Goal: Information Seeking & Learning: Check status

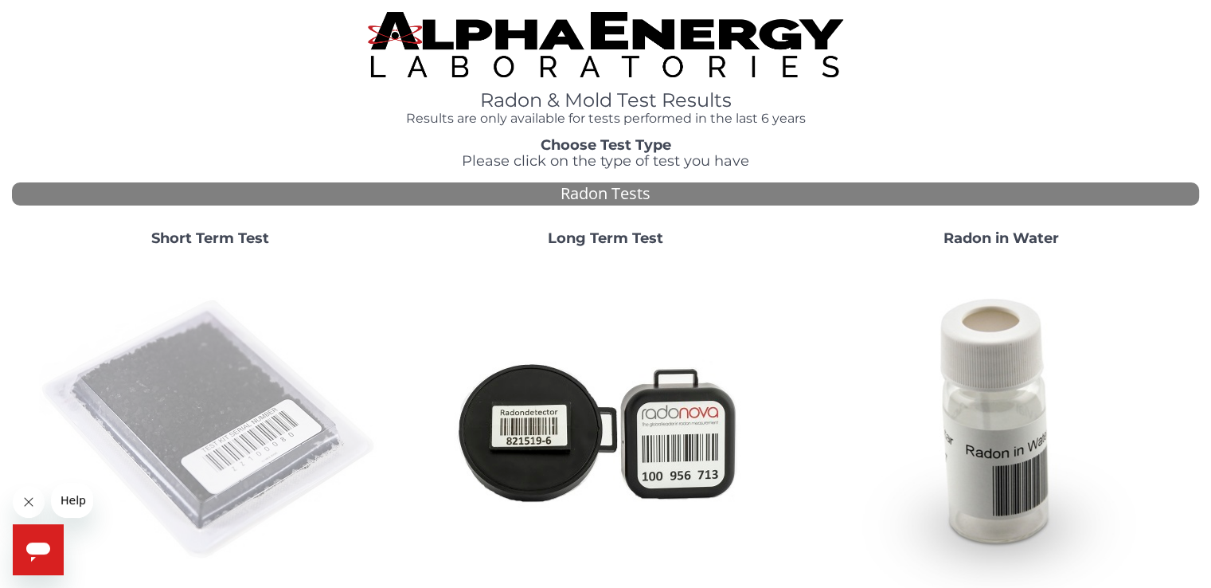
click at [188, 374] on img at bounding box center [210, 430] width 342 height 342
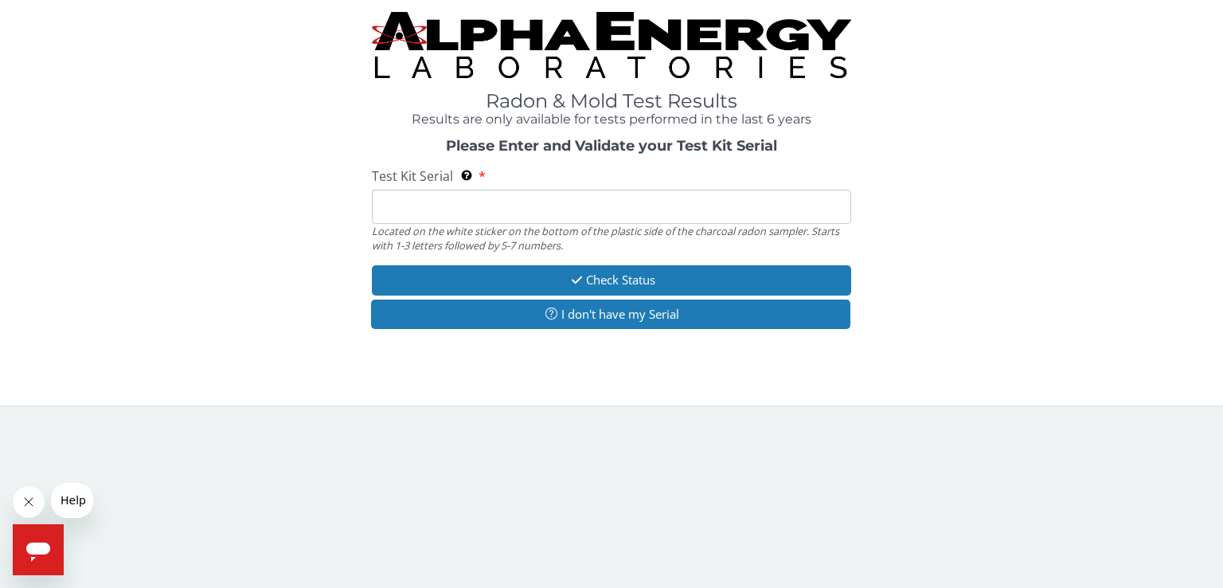
click at [394, 209] on input "Test Kit Serial Located on the white sticker on the bottom of the plastic side …" at bounding box center [611, 207] width 479 height 34
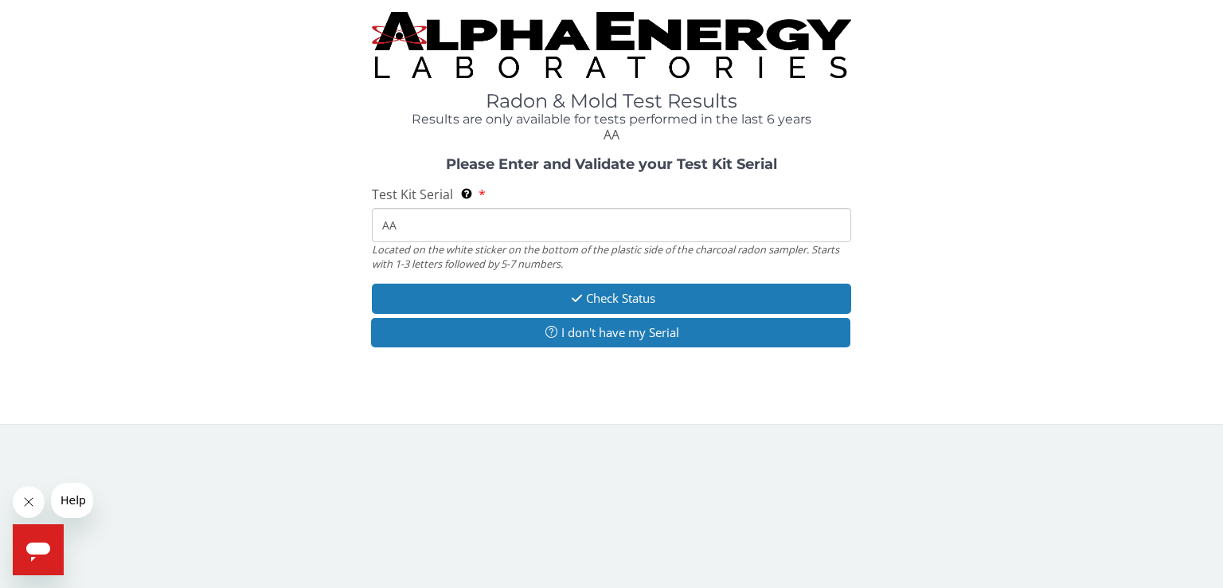
click at [420, 214] on input "AA" at bounding box center [611, 225] width 479 height 34
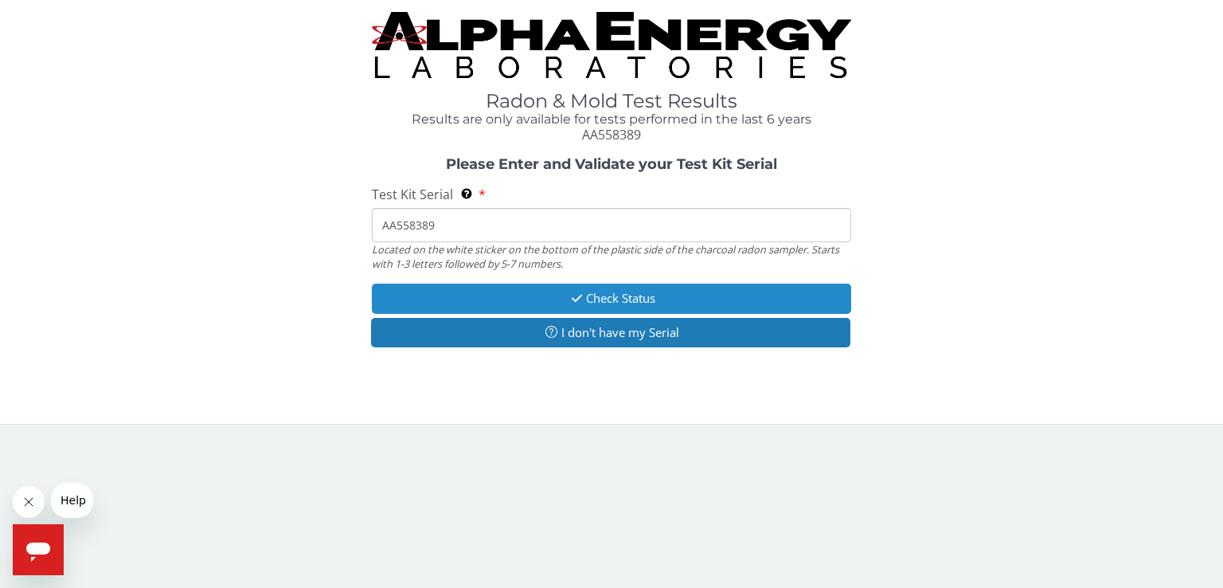
type input "AA558389"
click at [626, 291] on button "Check Status" at bounding box center [611, 298] width 479 height 29
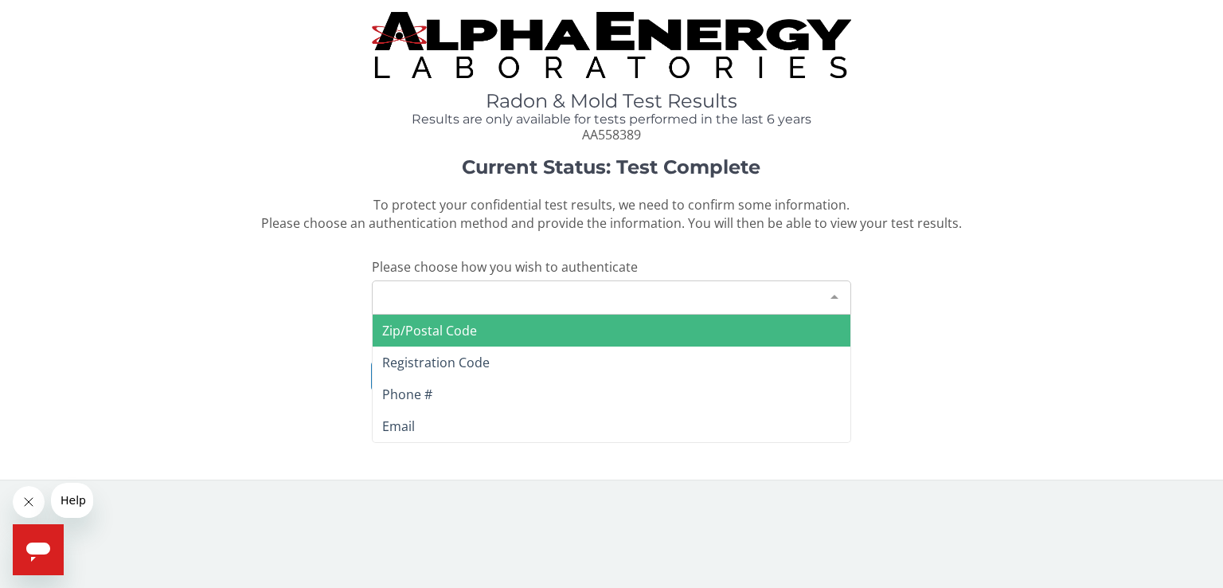
click at [626, 291] on div "Please make a selection" at bounding box center [611, 297] width 479 height 34
click at [566, 328] on span "Zip/Postal Code" at bounding box center [612, 331] width 478 height 32
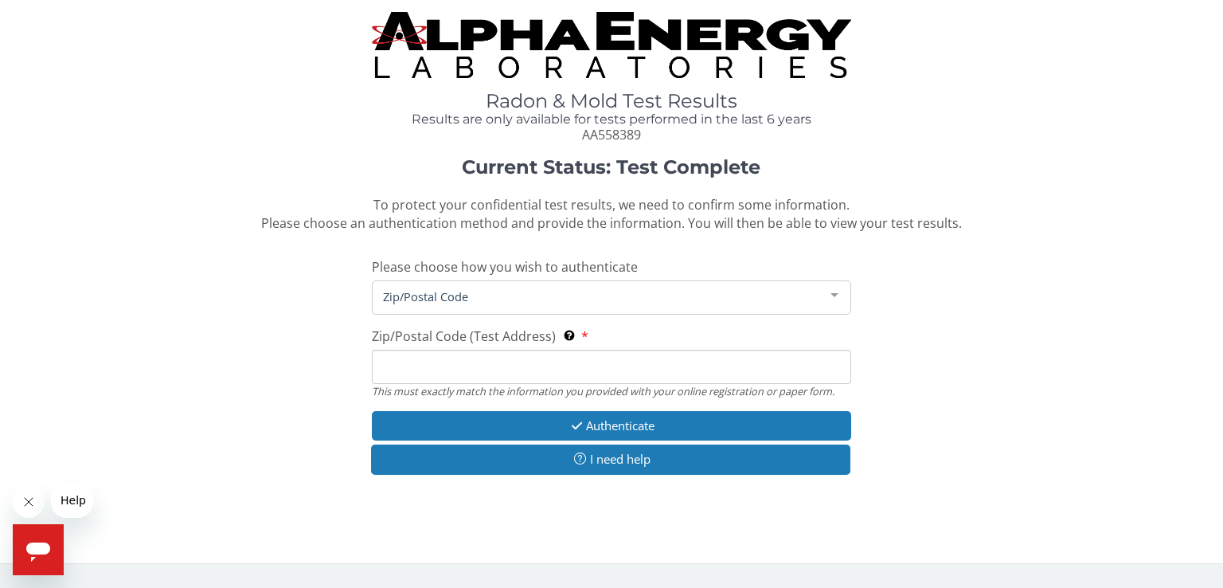
click at [417, 370] on input "Zip/Postal Code (Test Address) This must exactly match the information you prov…" at bounding box center [611, 367] width 479 height 34
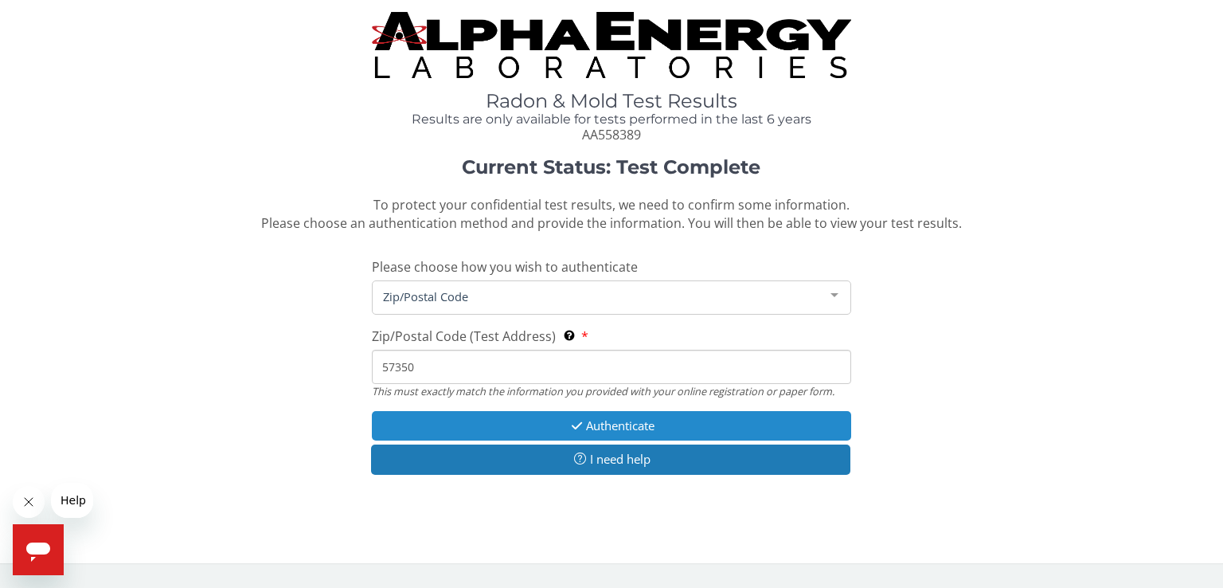
type input "57350"
click at [628, 418] on button "Authenticate" at bounding box center [611, 425] width 479 height 29
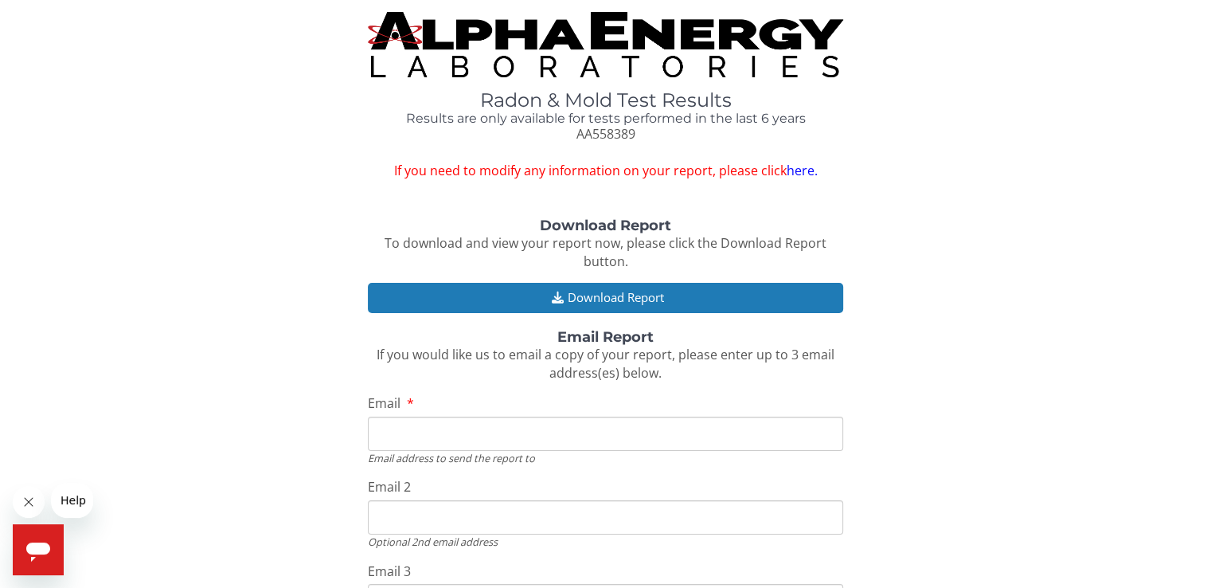
click at [17, 370] on div "Download Report To download and view your report now, please click the Download…" at bounding box center [605, 455] width 1187 height 474
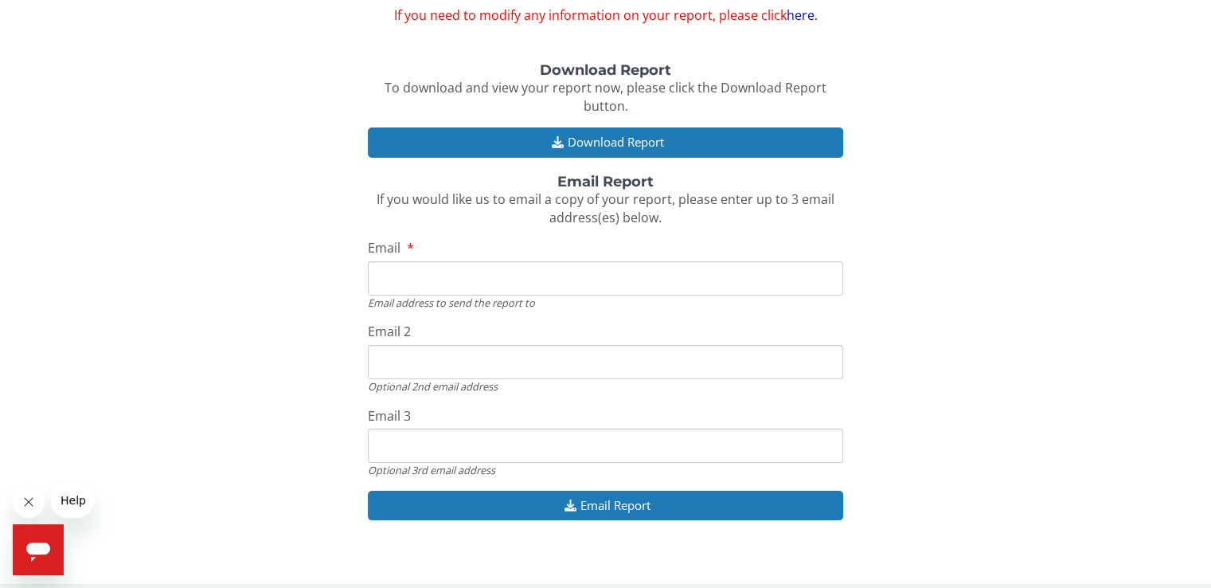
scroll to position [167, 0]
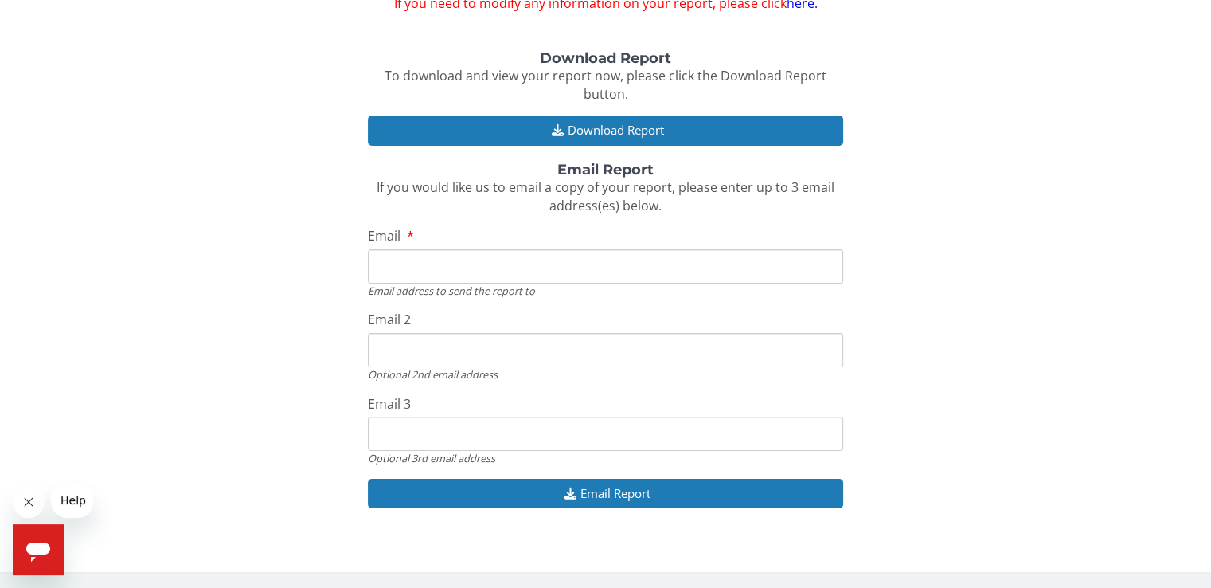
click at [405, 273] on input "Email" at bounding box center [605, 266] width 475 height 34
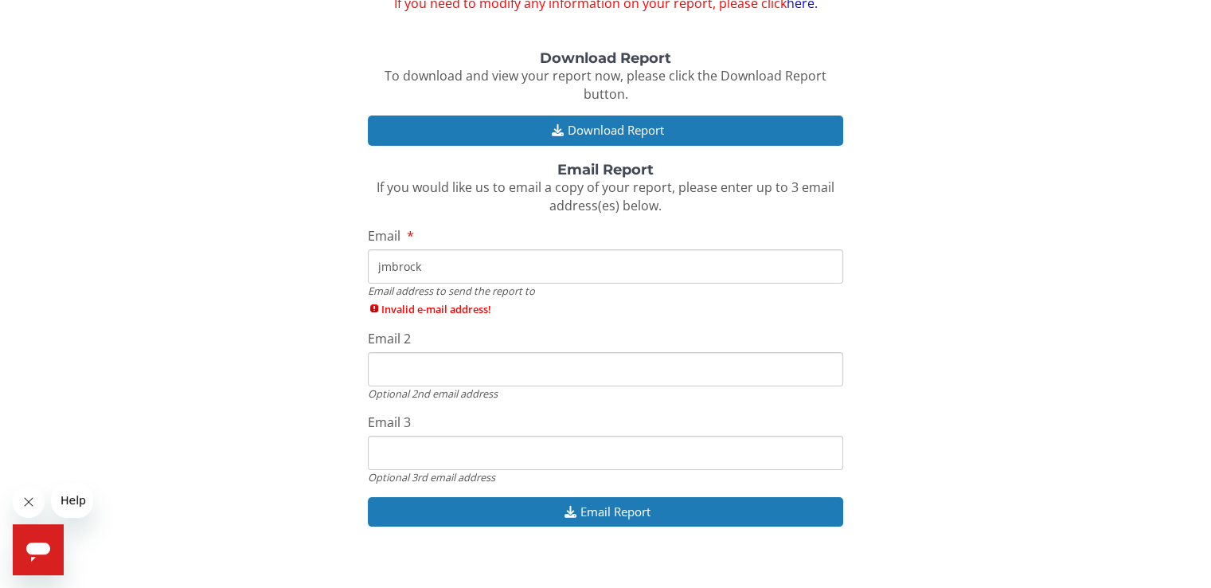
type input "[EMAIL_ADDRESS][DOMAIN_NAME]"
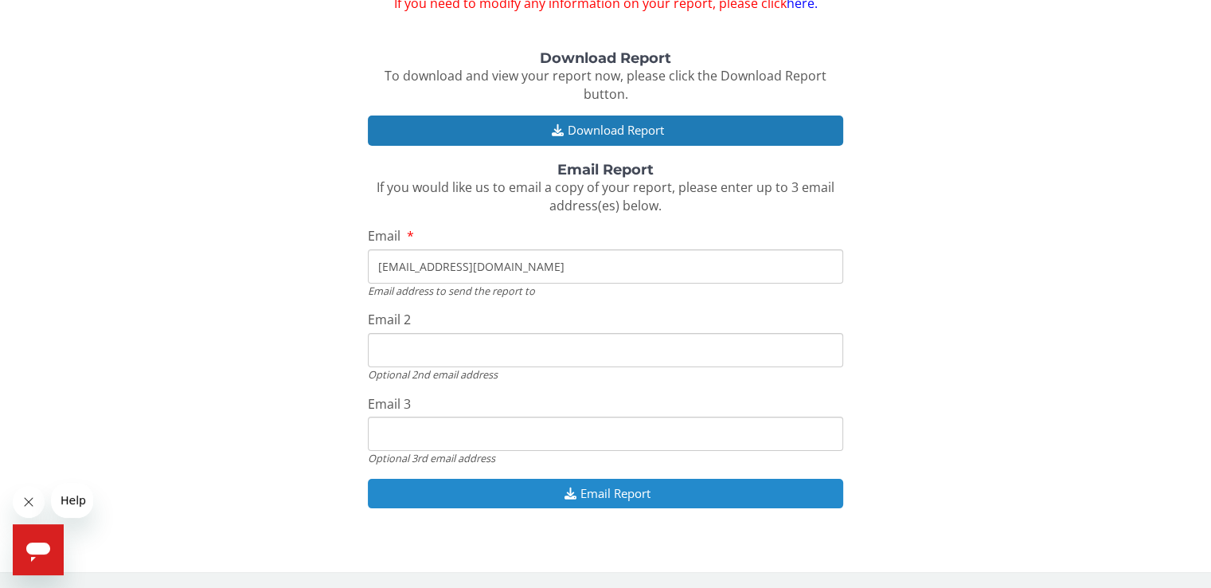
click at [593, 484] on button "Email Report" at bounding box center [605, 493] width 475 height 29
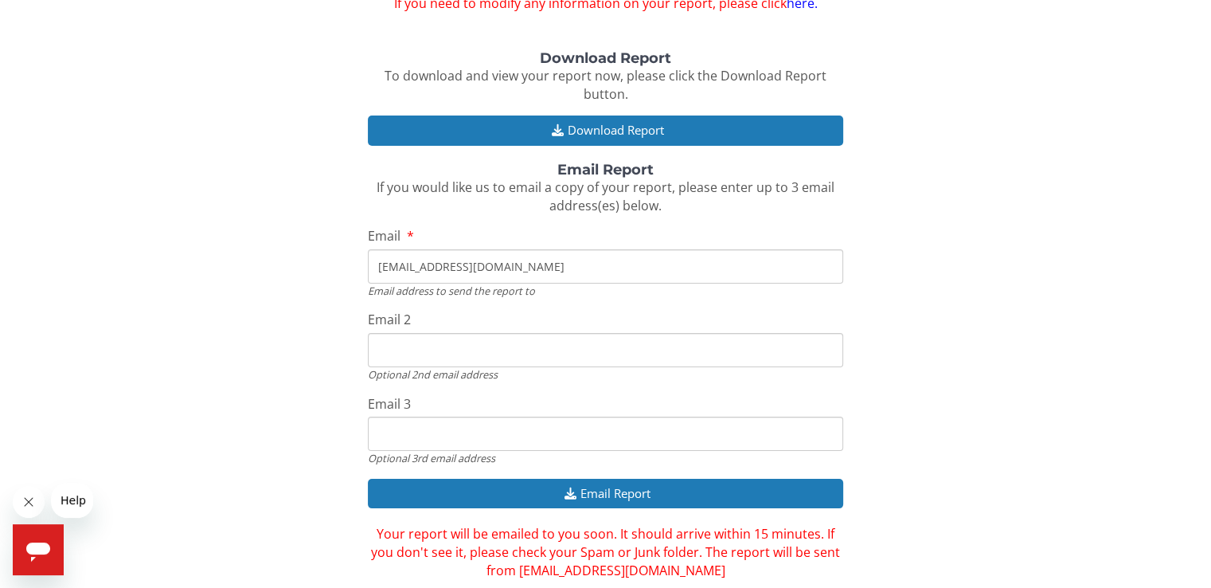
click at [53, 374] on div "Download Report To download and view your report now, please click the Download…" at bounding box center [605, 315] width 1187 height 529
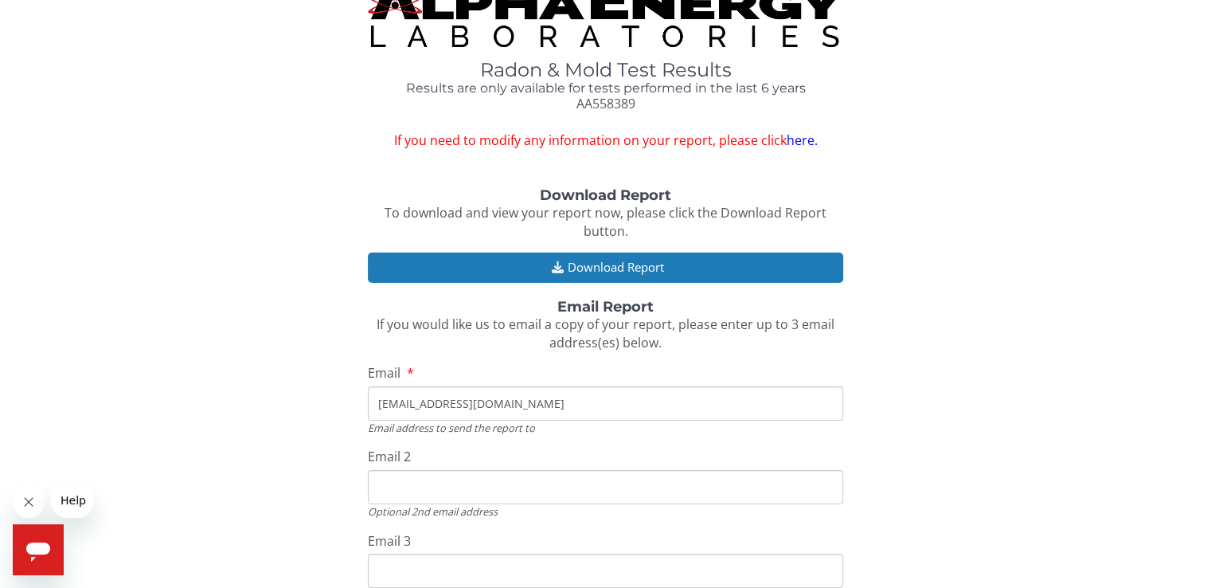
scroll to position [0, 0]
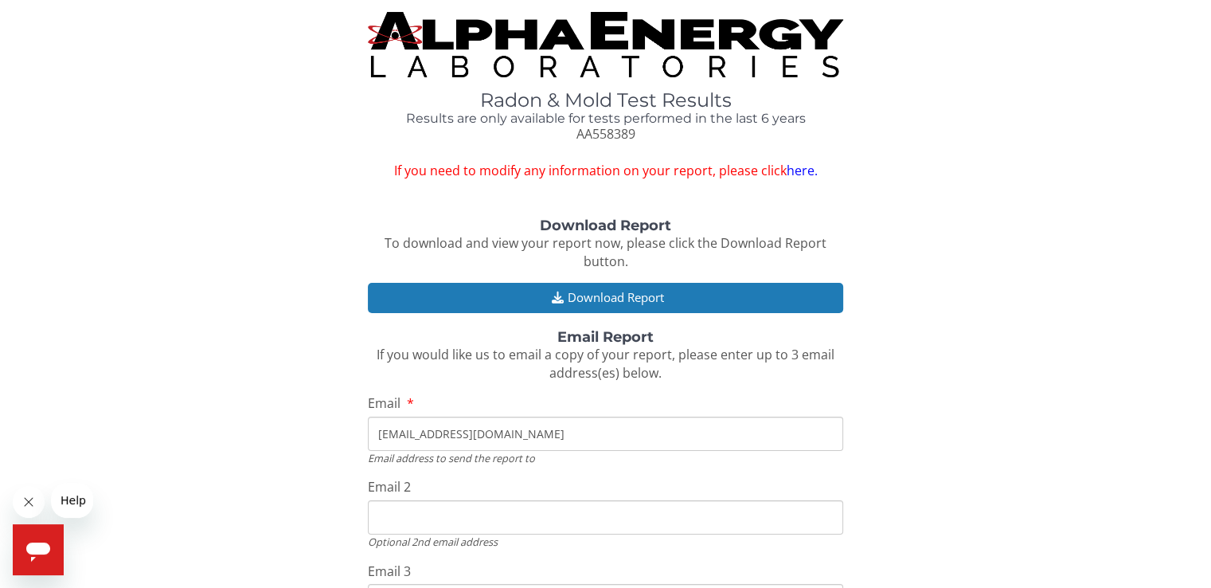
click at [187, 189] on div "Radon & Mold Test Results Results are only available for tests performed in the…" at bounding box center [605, 390] width 1187 height 757
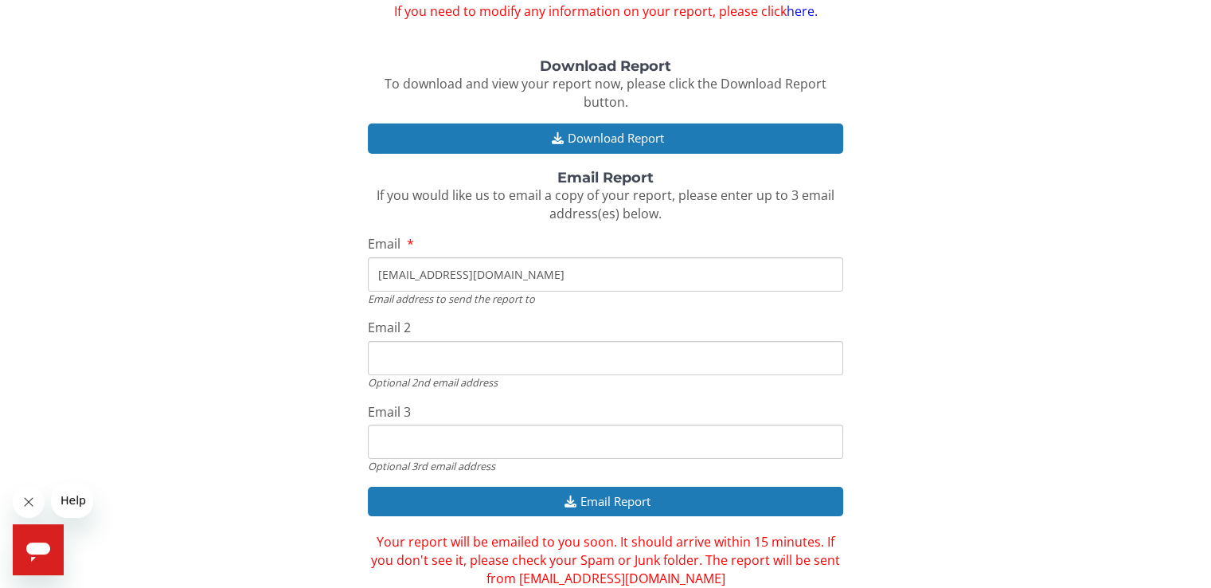
scroll to position [191, 0]
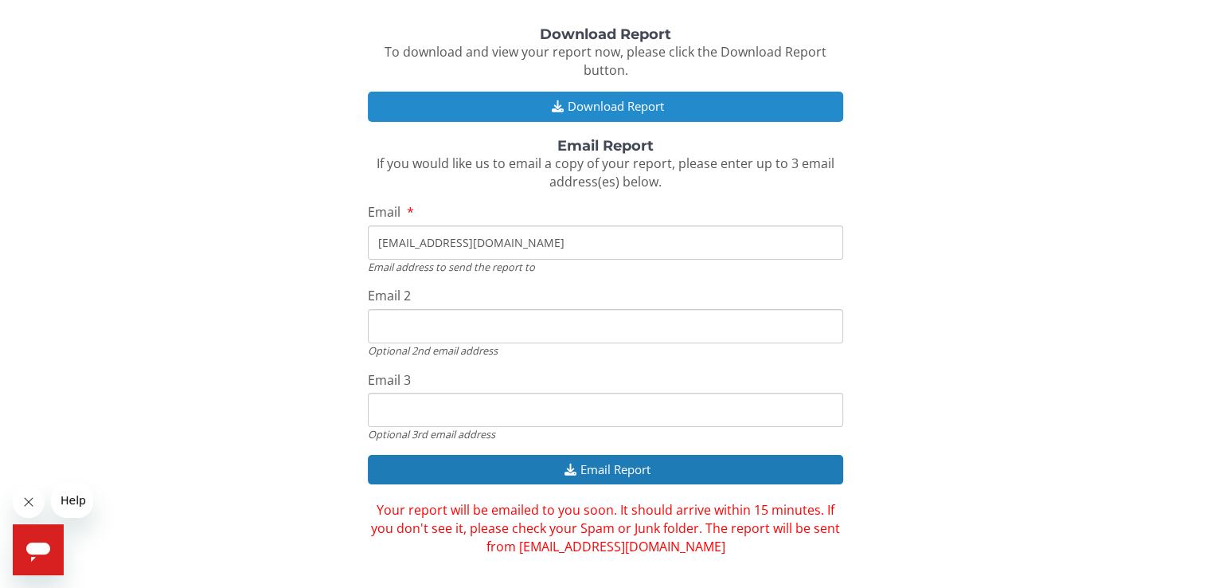
click at [596, 106] on button "Download Report" at bounding box center [605, 106] width 475 height 29
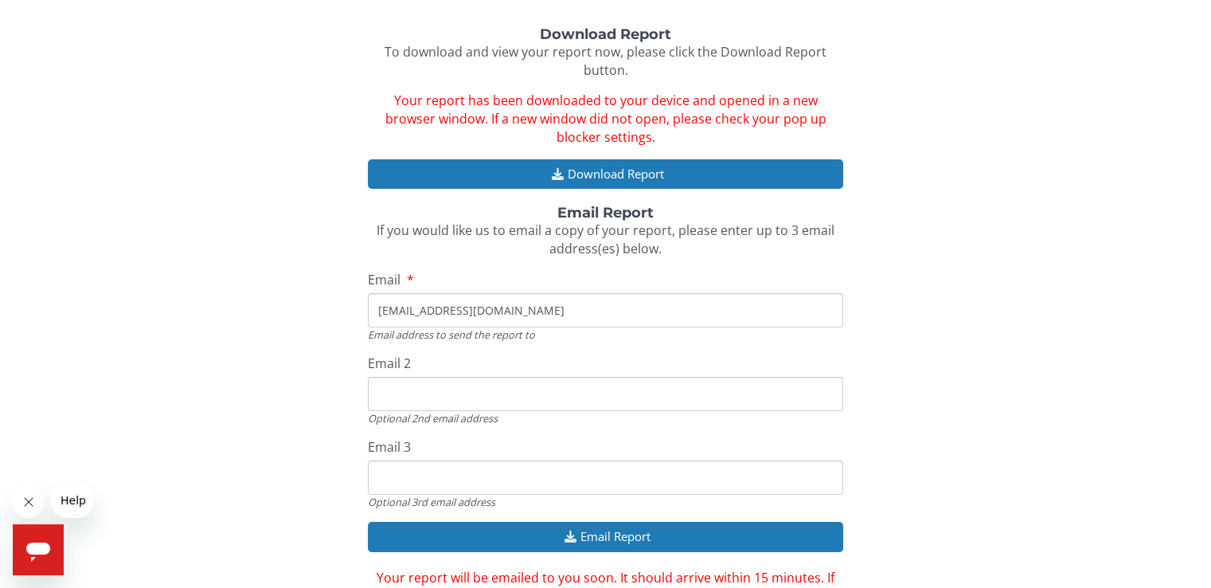
click at [157, 182] on div "Download Report To download and view your report now, please click the Download…" at bounding box center [605, 325] width 1187 height 596
click at [186, 205] on div "Download Report To download and view your report now, please click the Download…" at bounding box center [605, 325] width 1187 height 596
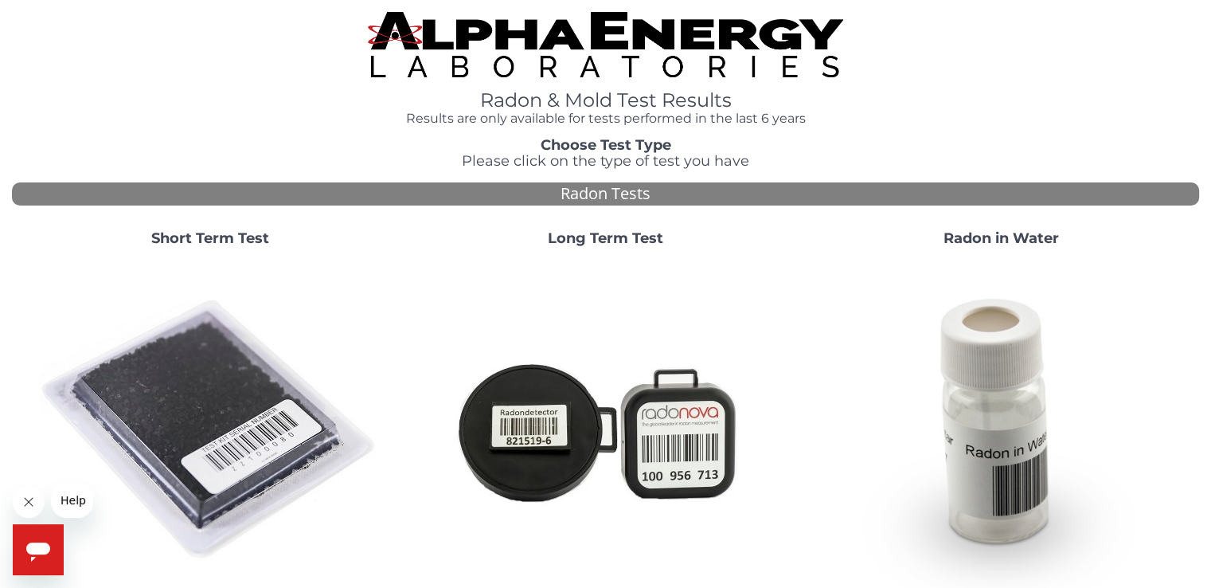
click at [205, 82] on div "Radon & Mold Test Results Results are only available for tests performed in the…" at bounding box center [605, 68] width 1187 height 113
click at [477, 47] on img at bounding box center [605, 44] width 475 height 65
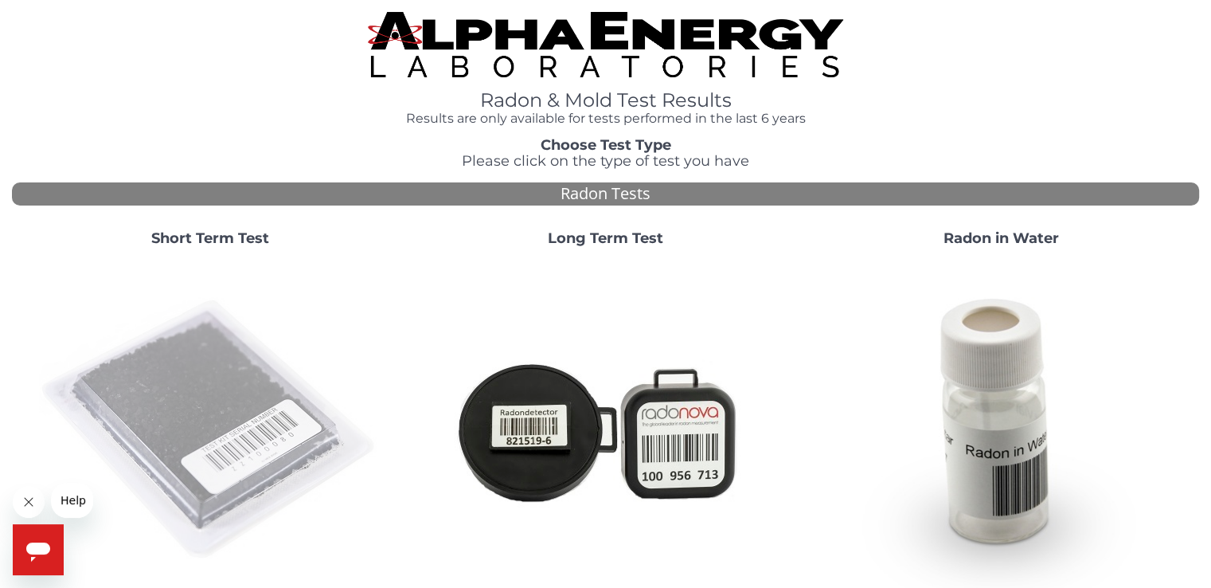
click at [190, 390] on img at bounding box center [210, 430] width 342 height 342
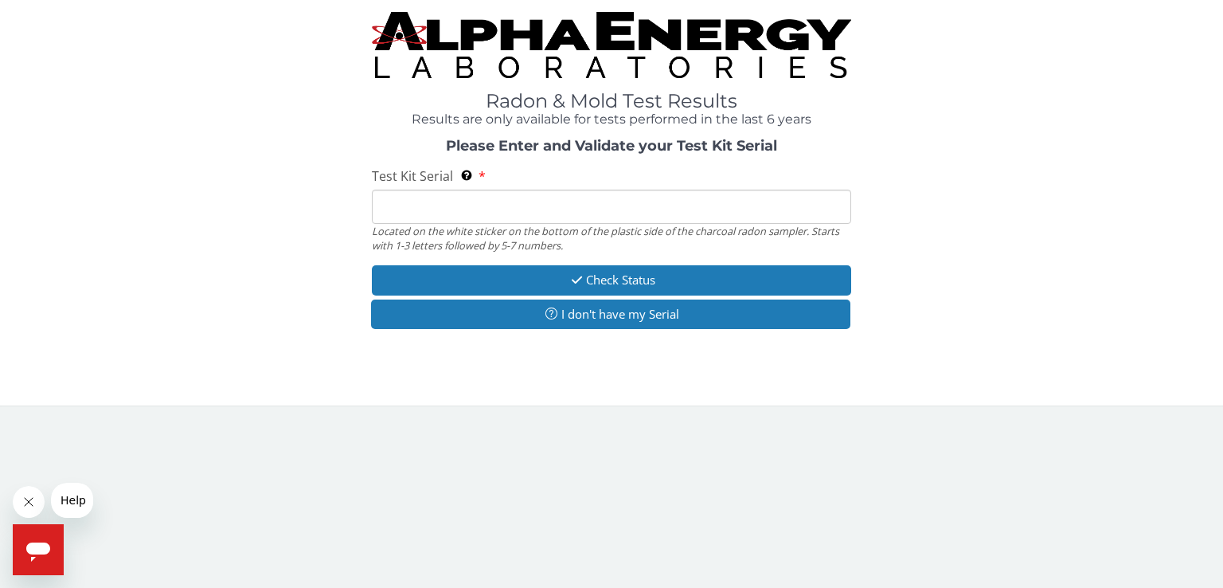
click at [410, 206] on input "Test Kit Serial Located on the white sticker on the bottom of the plastic side …" at bounding box center [611, 207] width 479 height 34
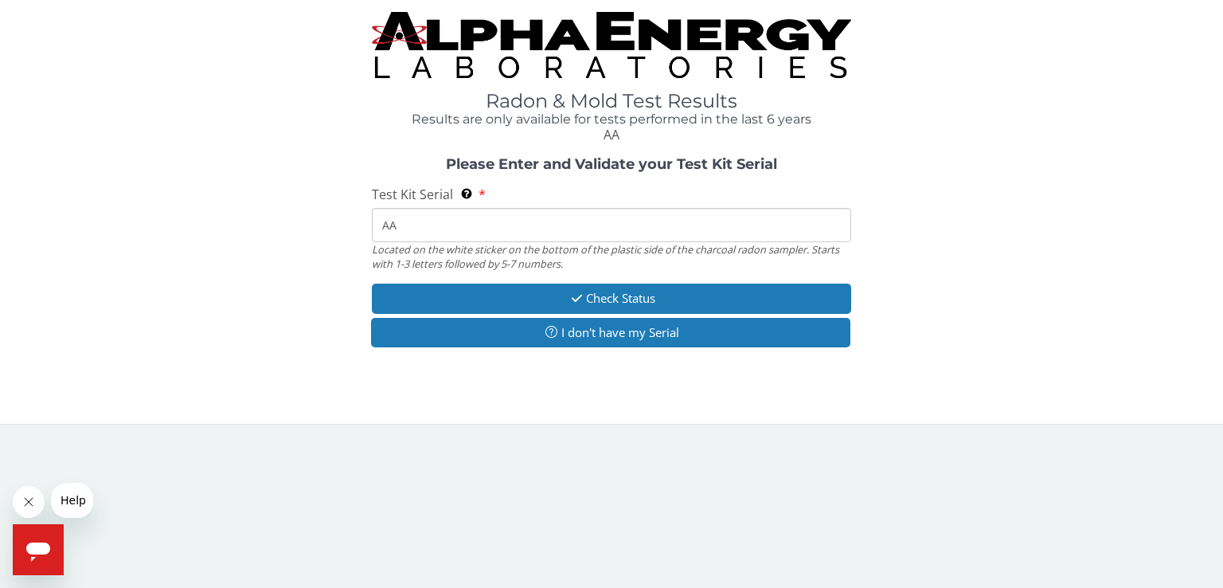
type input "AA558389"
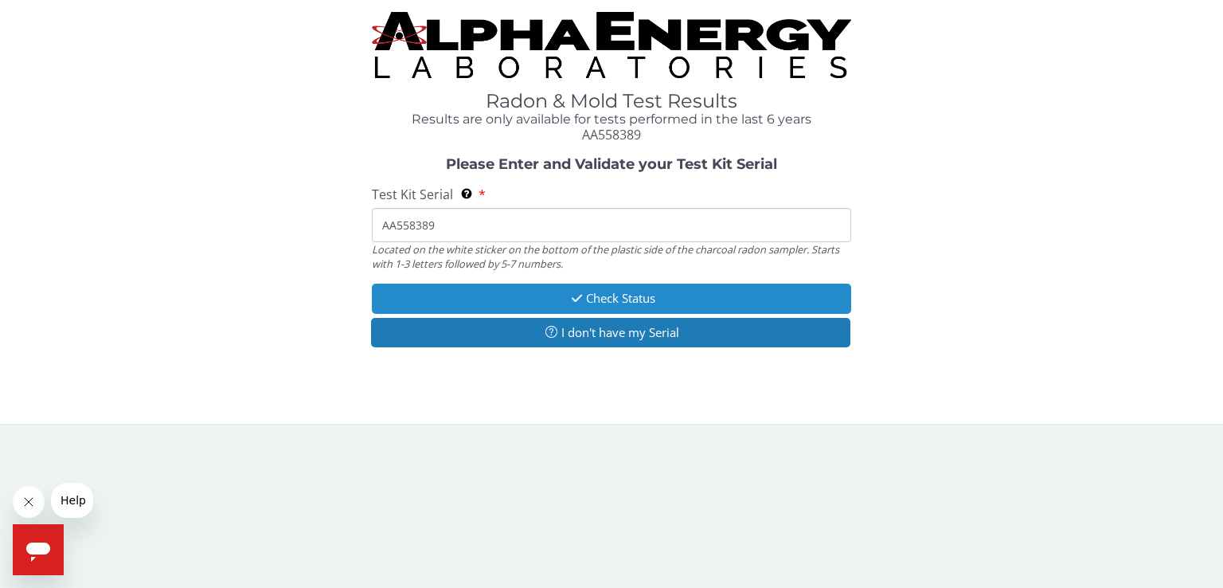
click at [618, 293] on button "Check Status" at bounding box center [611, 298] width 479 height 29
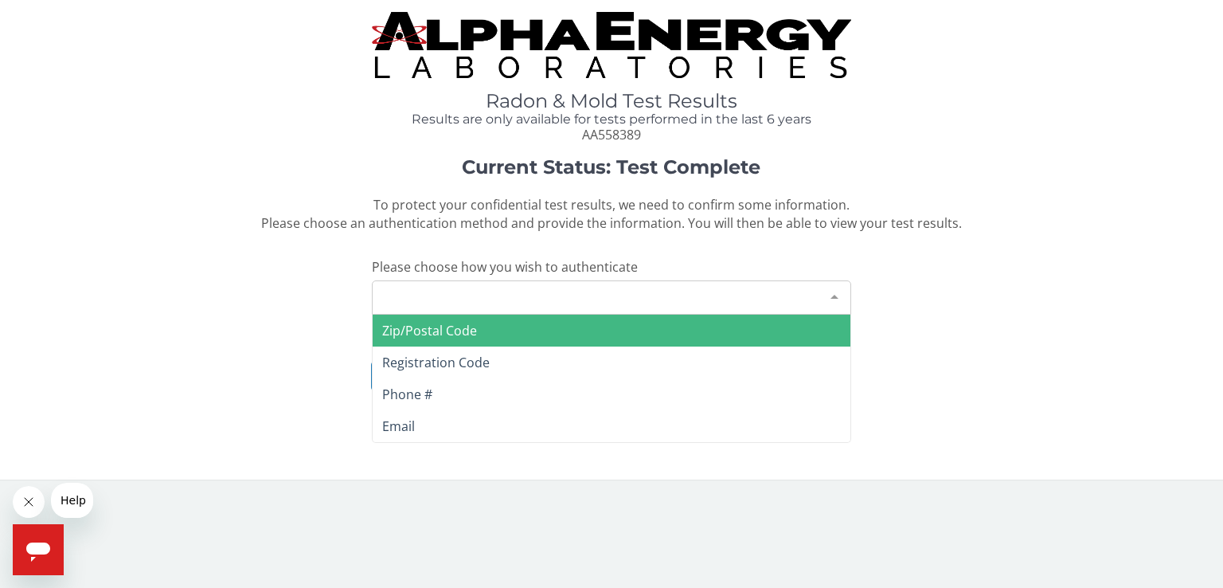
click at [529, 303] on div "Please make a selection" at bounding box center [611, 297] width 479 height 34
click at [478, 332] on span "Zip/Postal Code" at bounding box center [612, 331] width 478 height 32
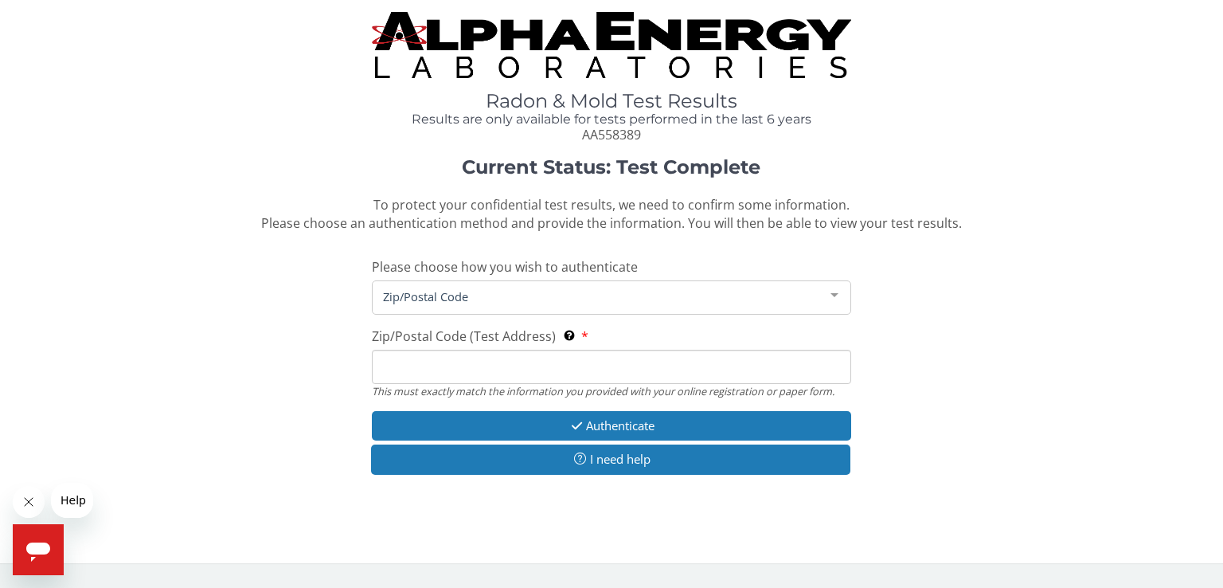
click at [424, 368] on input "Zip/Postal Code (Test Address) This must exactly match the information you prov…" at bounding box center [611, 367] width 479 height 34
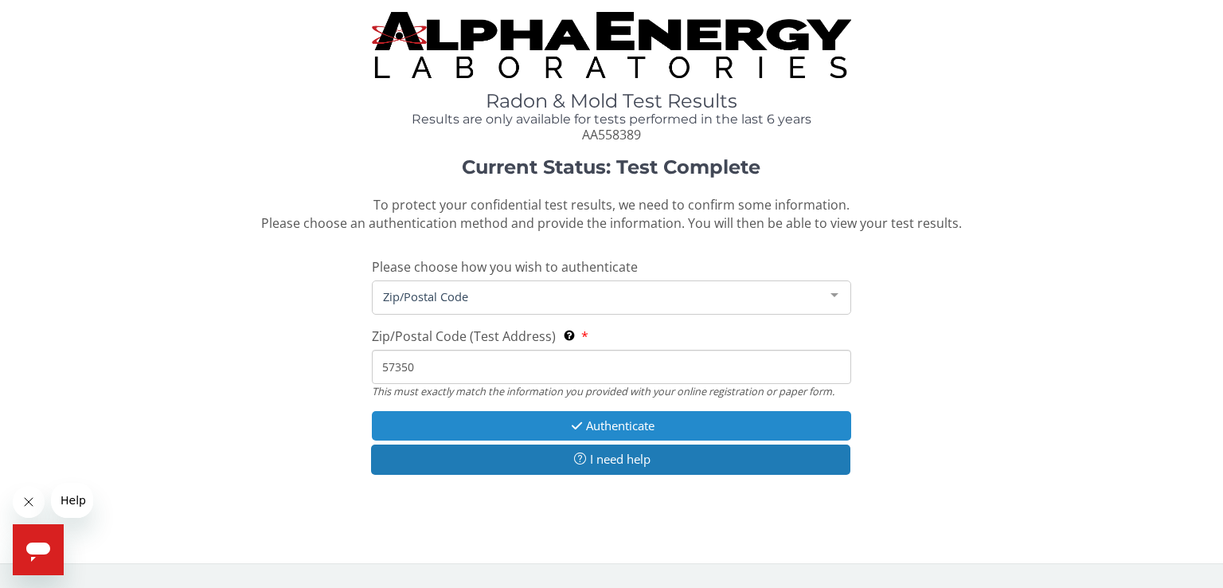
type input "57350"
click at [616, 418] on button "Authenticate" at bounding box center [611, 425] width 479 height 29
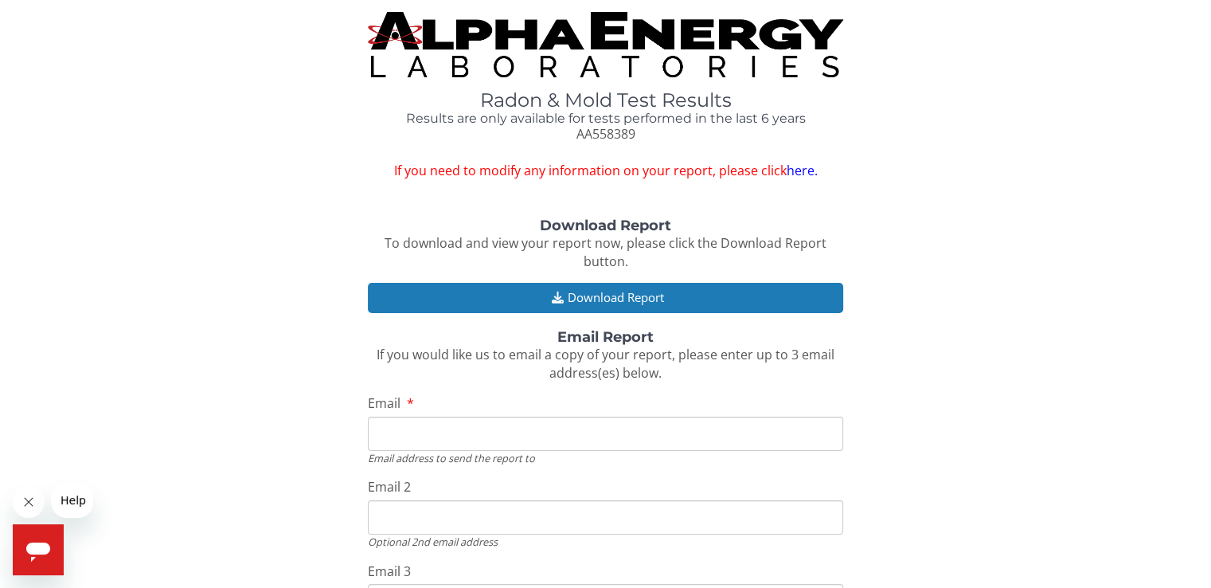
click at [169, 370] on div "Download Report To download and view your report now, please click the Download…" at bounding box center [605, 455] width 1187 height 474
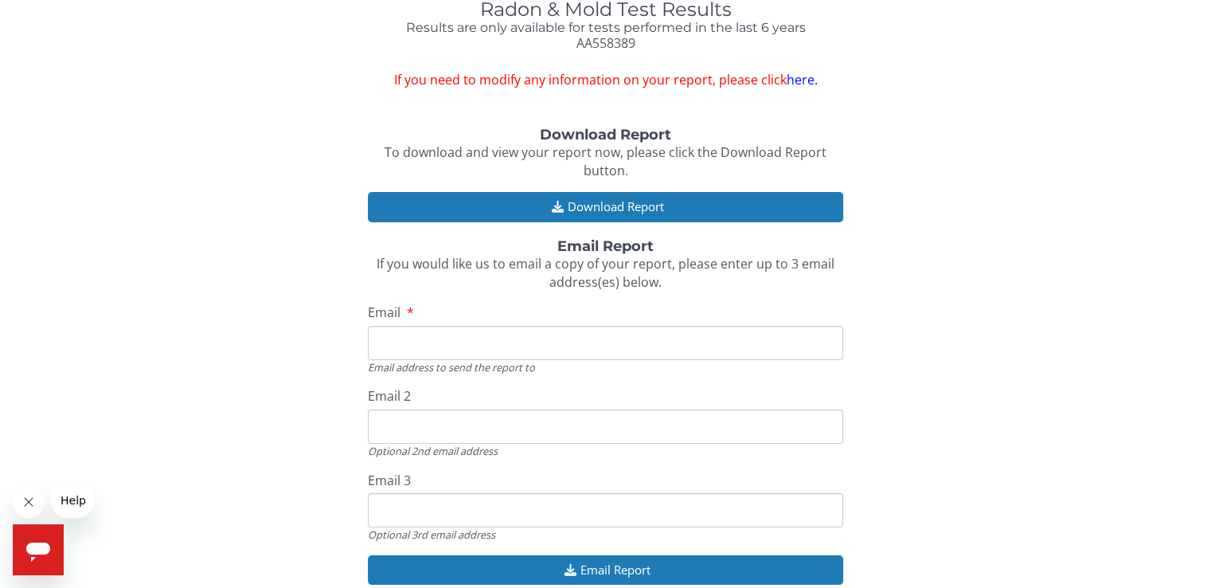
scroll to position [167, 0]
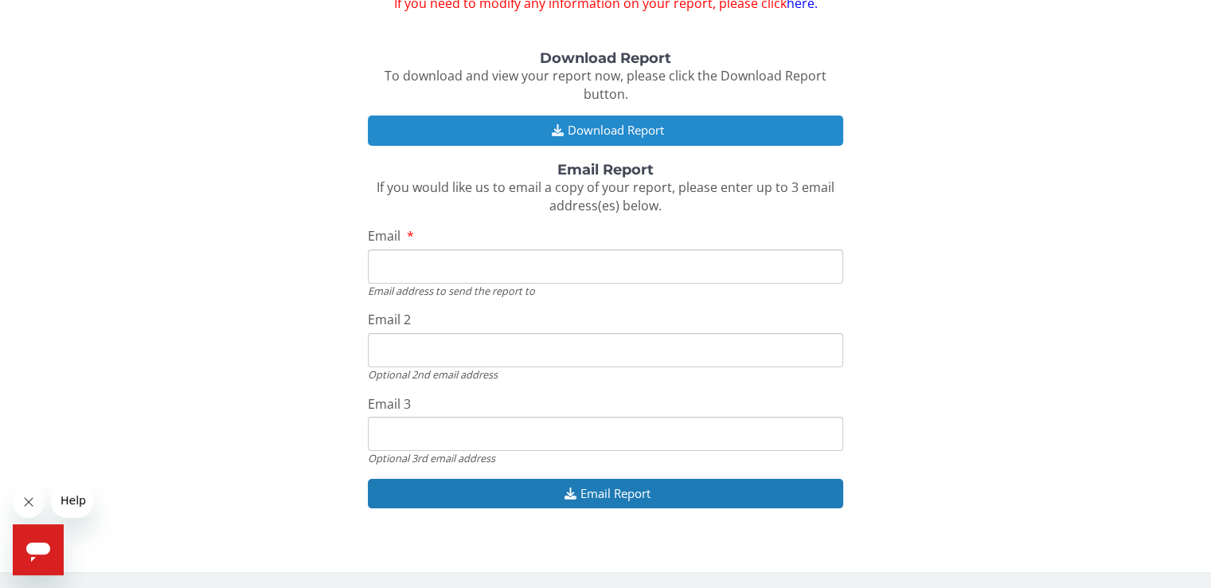
click at [602, 127] on button "Download Report" at bounding box center [605, 129] width 475 height 29
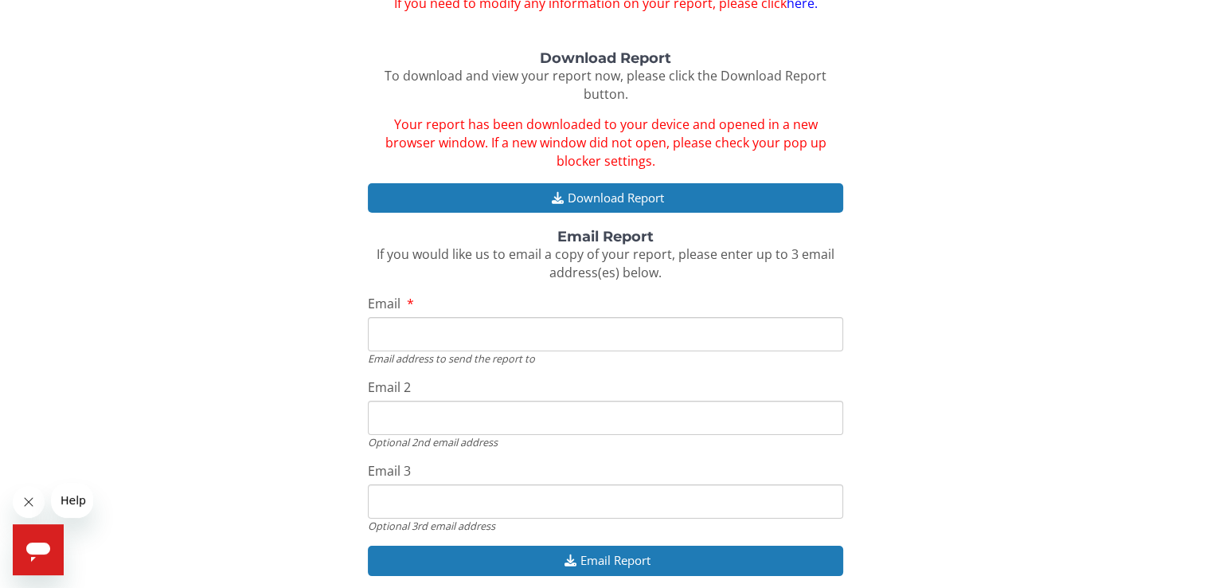
click at [159, 198] on div "Download Report To download and view your report now, please click the Download…" at bounding box center [605, 322] width 1187 height 542
